Goal: Task Accomplishment & Management: Manage account settings

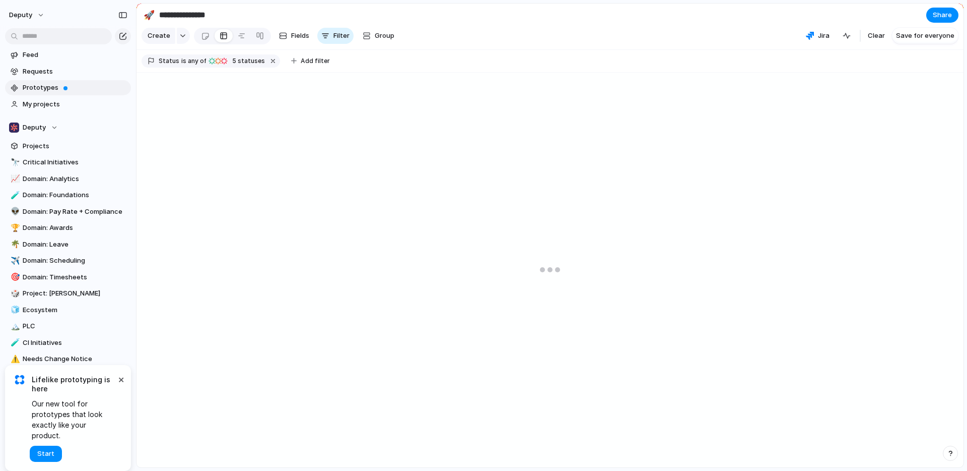
click at [72, 87] on span "Prototypes" at bounding box center [75, 88] width 105 height 10
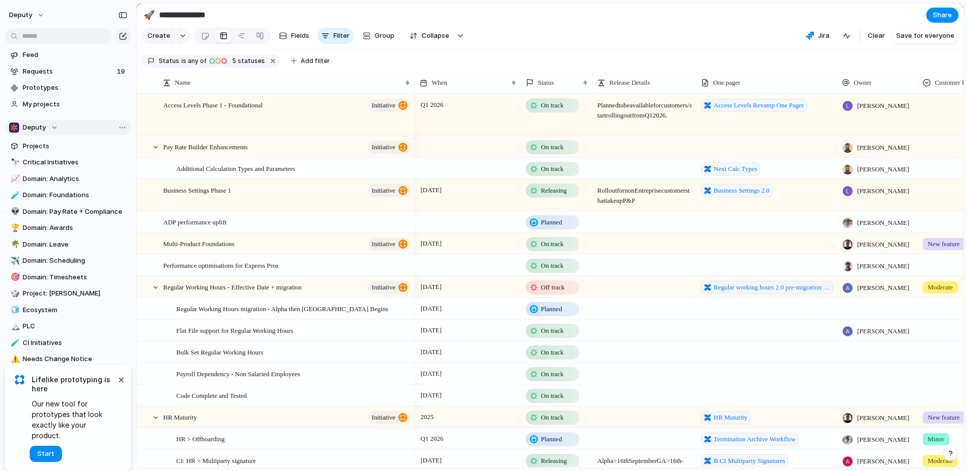
click at [50, 129] on div "Deputy" at bounding box center [33, 127] width 49 height 10
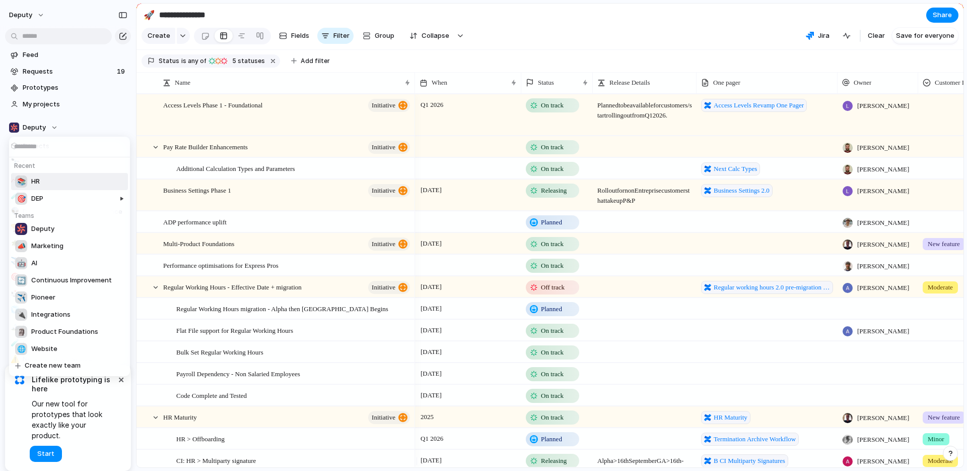
click at [88, 180] on li "📚 HR" at bounding box center [69, 181] width 117 height 17
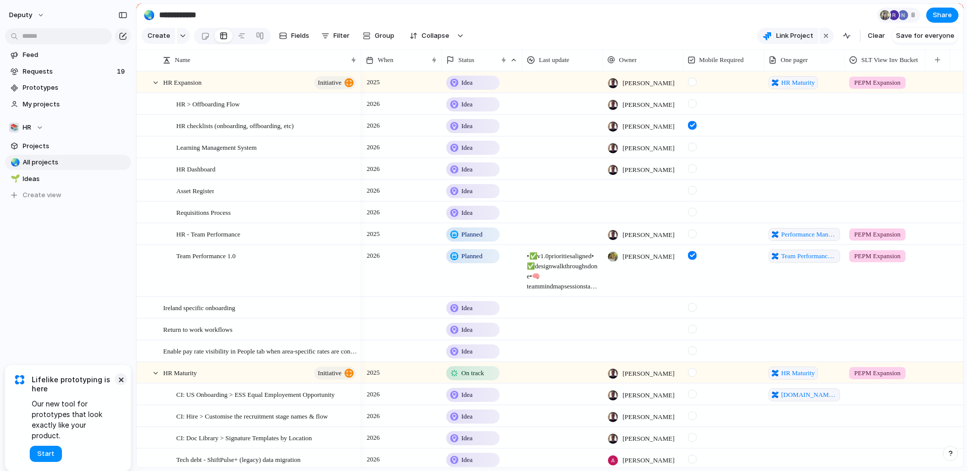
click at [123, 385] on button "×" at bounding box center [121, 379] width 12 height 12
click at [48, 101] on span "My projects" at bounding box center [75, 104] width 105 height 10
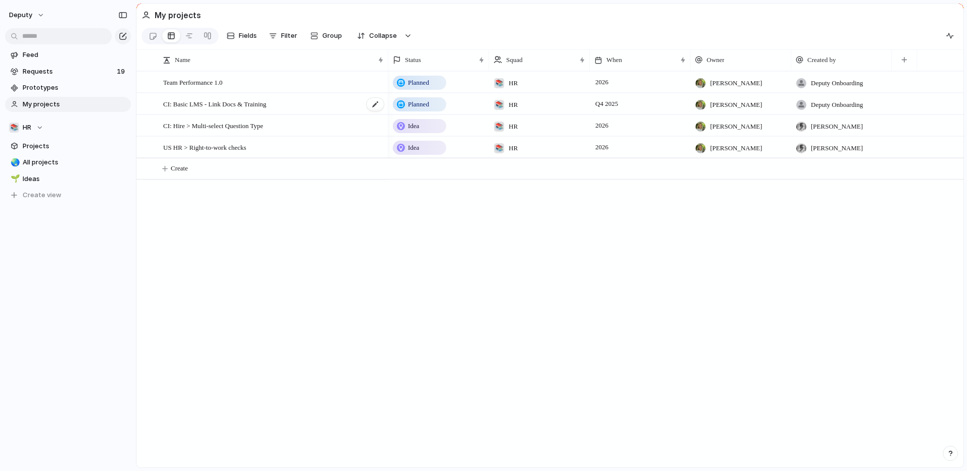
click at [331, 108] on div "CI: Basic LMS - Link Docs & Training" at bounding box center [274, 104] width 222 height 21
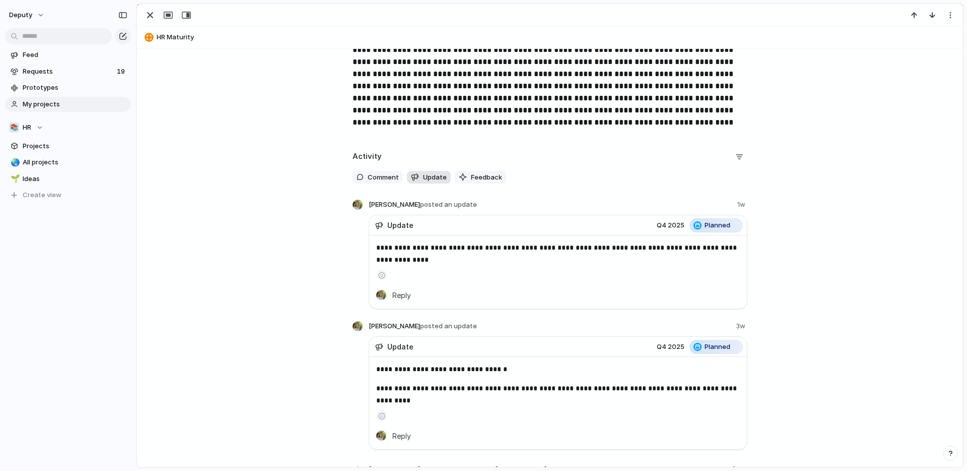
click at [425, 175] on span "Update" at bounding box center [435, 177] width 24 height 10
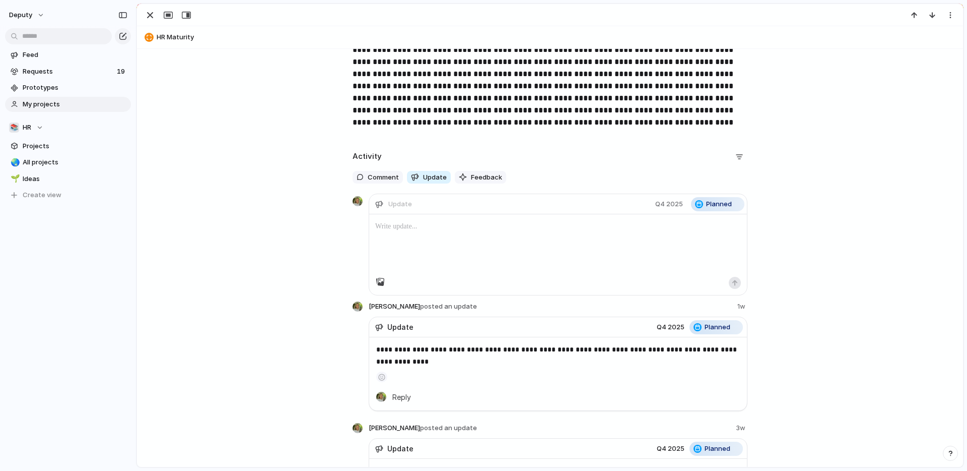
click at [453, 240] on div at bounding box center [558, 245] width 378 height 62
drag, startPoint x: 432, startPoint y: 219, endPoint x: 306, endPoint y: 197, distance: 127.2
click at [731, 278] on button "button" at bounding box center [735, 283] width 12 height 12
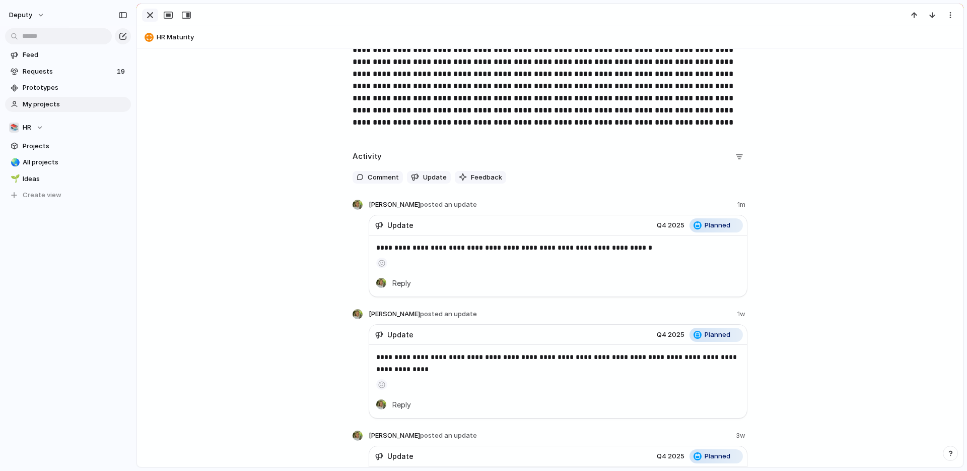
click at [146, 13] on div "button" at bounding box center [150, 15] width 12 height 12
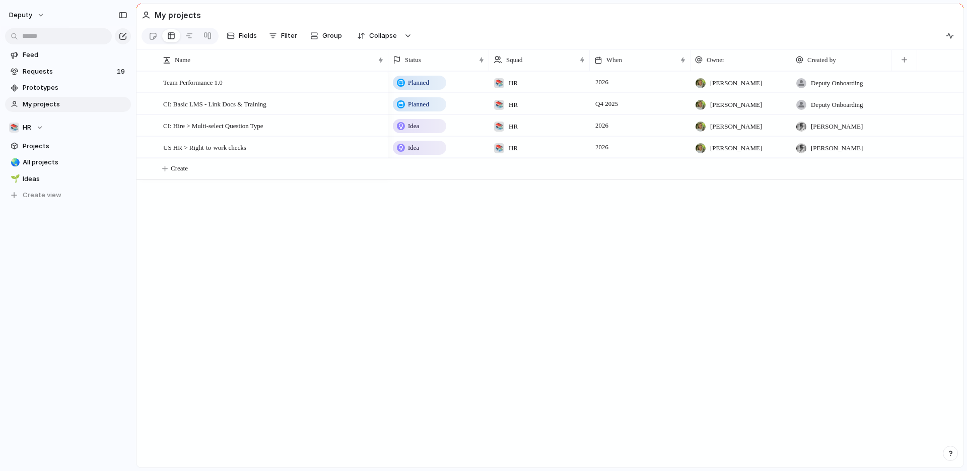
drag, startPoint x: 374, startPoint y: 258, endPoint x: 363, endPoint y: 245, distance: 17.2
click at [374, 258] on div "Team Performance 1.0 CI: Basic LMS - Link Docs & Training CI: Hire > Multi-sele…" at bounding box center [550, 269] width 827 height 396
click at [58, 105] on span "My projects" at bounding box center [75, 104] width 105 height 10
click at [65, 105] on span "My projects" at bounding box center [75, 104] width 105 height 10
drag, startPoint x: 70, startPoint y: 88, endPoint x: 71, endPoint y: 114, distance: 25.7
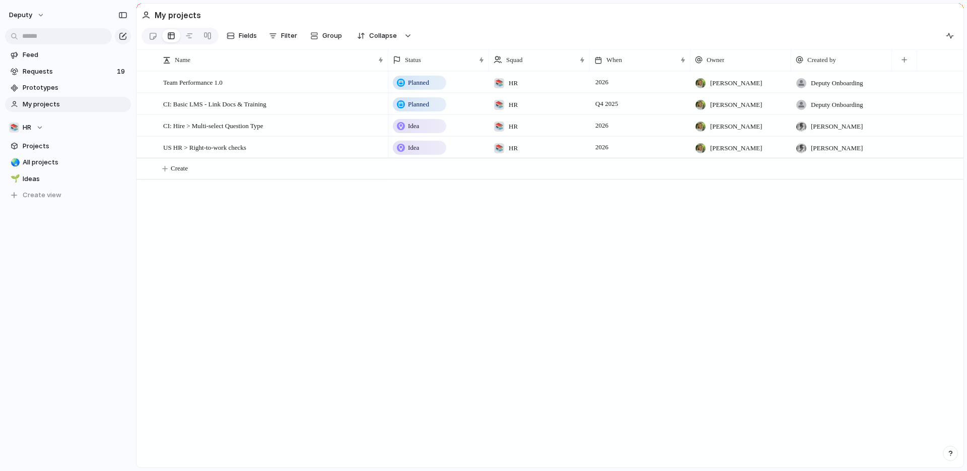
click at [76, 120] on div "Feed Requests 19 Prototypes My projects 📚 HR Projects 🌏 All projects 🌱 Ideas To…" at bounding box center [68, 142] width 136 height 284
click at [64, 101] on span "My projects" at bounding box center [75, 104] width 105 height 10
click at [427, 153] on div "Idea" at bounding box center [419, 148] width 51 height 12
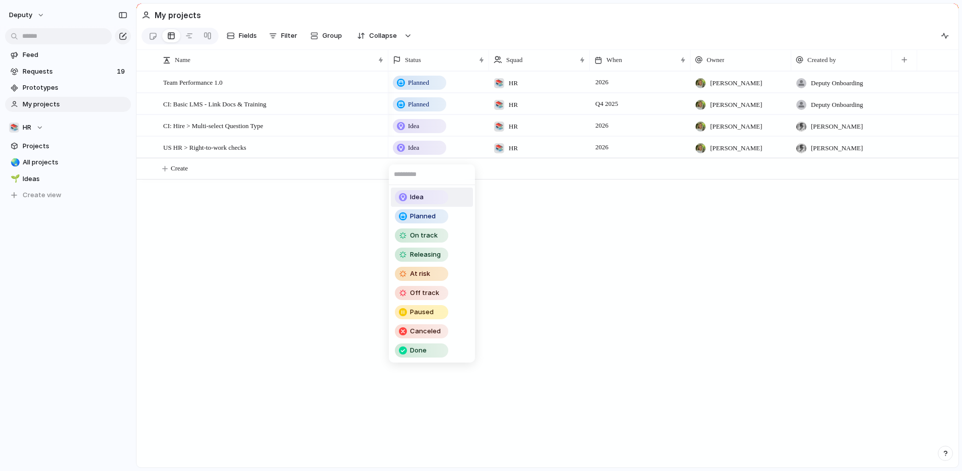
click at [348, 204] on div "Idea Planned On track Releasing At risk Off track Paused Canceled Done" at bounding box center [481, 235] width 962 height 471
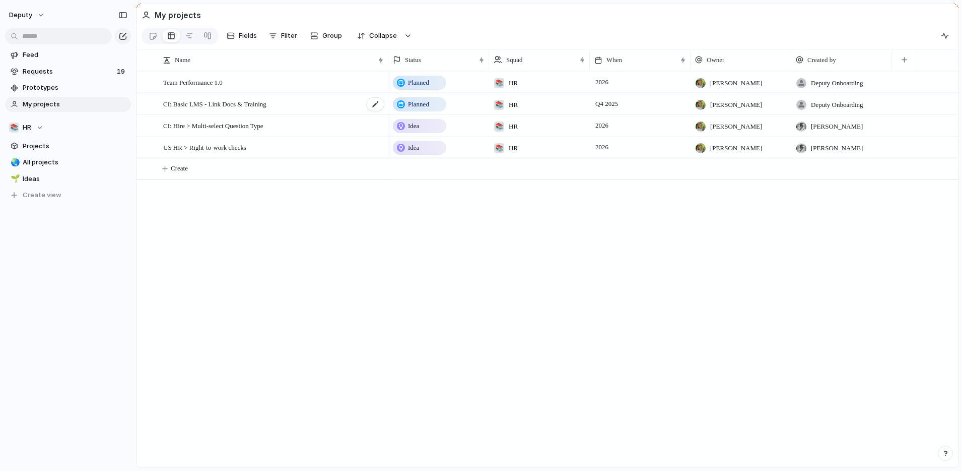
click at [308, 107] on div "CI: Basic LMS - Link Docs & Training" at bounding box center [274, 104] width 222 height 21
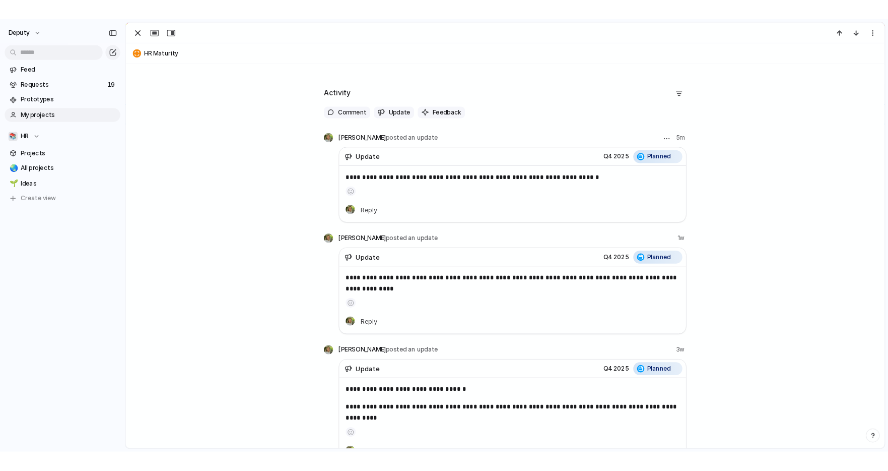
scroll to position [367, 0]
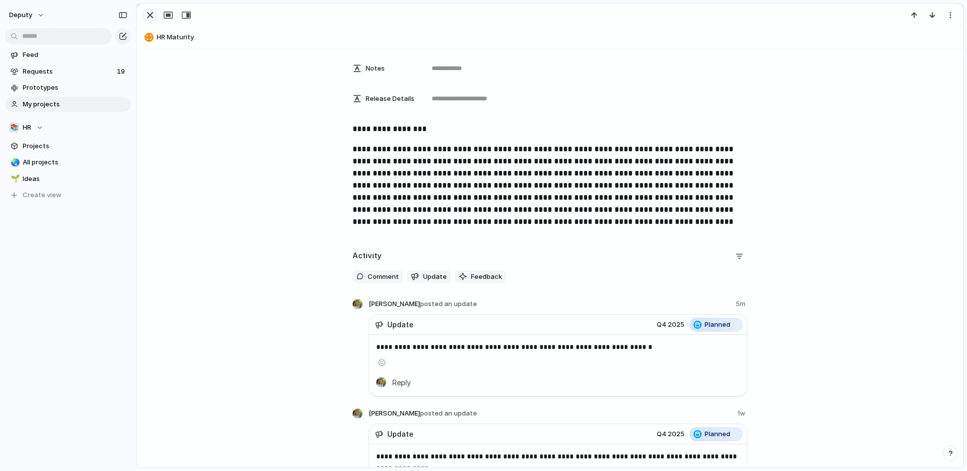
click at [148, 19] on div "button" at bounding box center [150, 15] width 12 height 12
